Goal: Navigation & Orientation: Go to known website

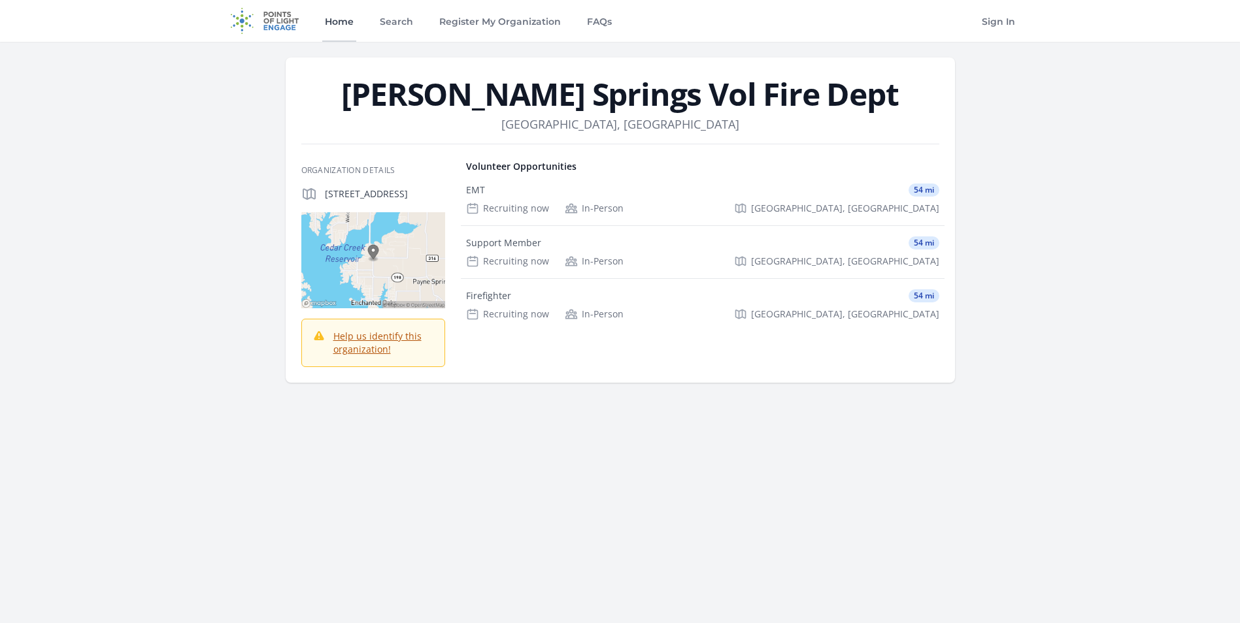
click at [337, 19] on link "Home" at bounding box center [339, 21] width 34 height 42
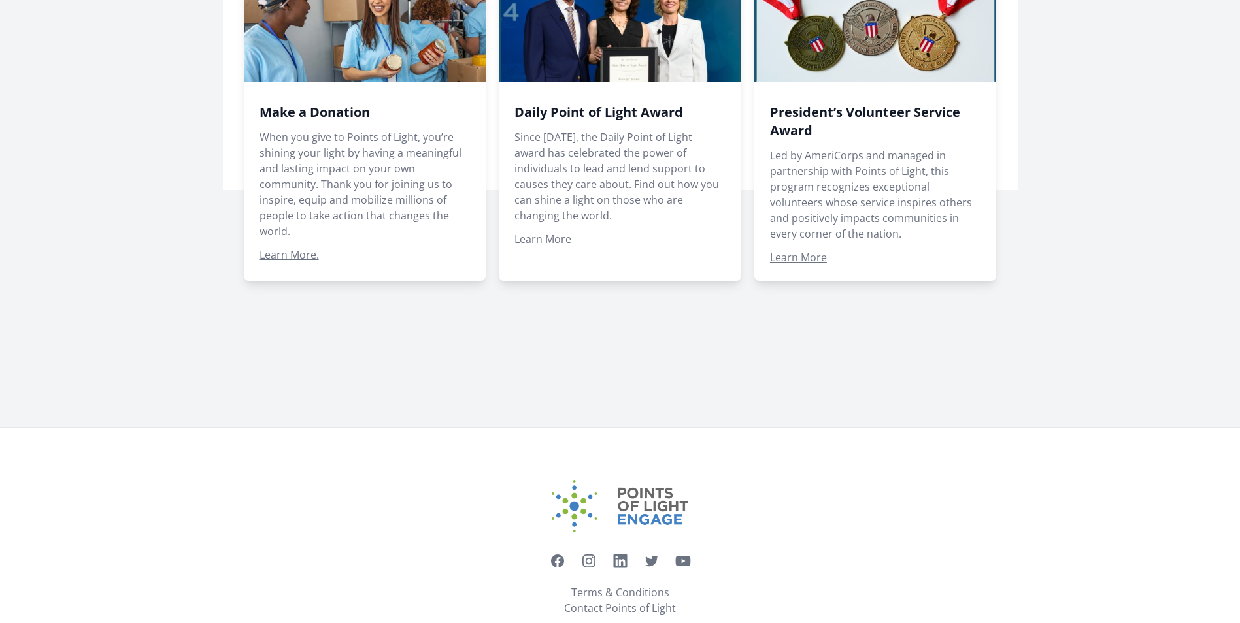
scroll to position [1010, 0]
